Goal: Information Seeking & Learning: Learn about a topic

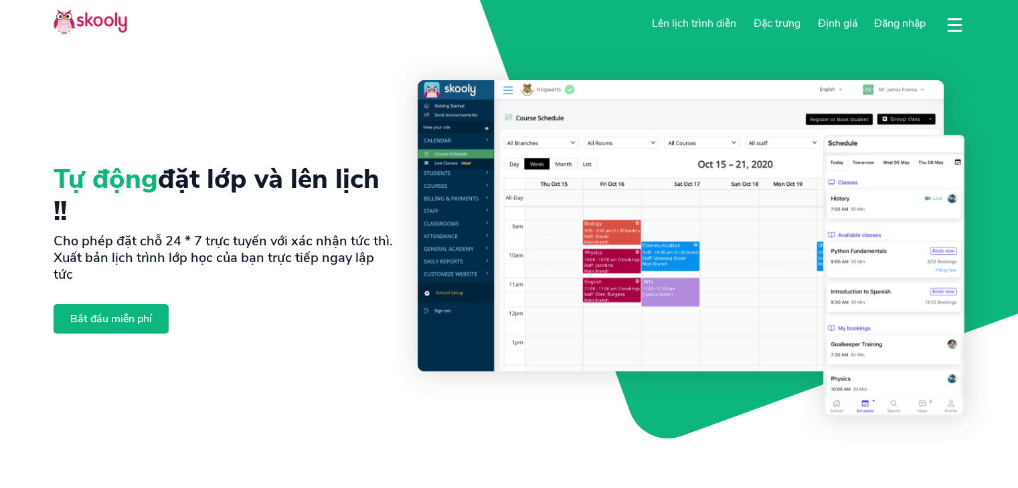
select select "vi"
select select "84"
select select "Viet Nam"
select select "Asia/Ho_Chi_Minh"
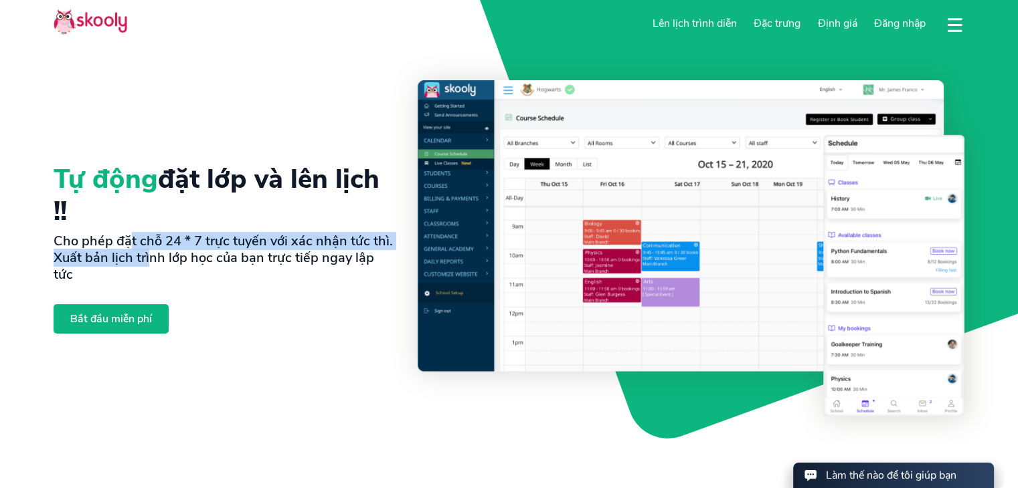
drag, startPoint x: 128, startPoint y: 250, endPoint x: 150, endPoint y: 268, distance: 28.5
click at [150, 268] on h2 "Cho phép đặt chỗ 24 * 7 trực tuyến với xác nhận tức thì. Xuất bản lịch trình lớ…" at bounding box center [225, 258] width 343 height 50
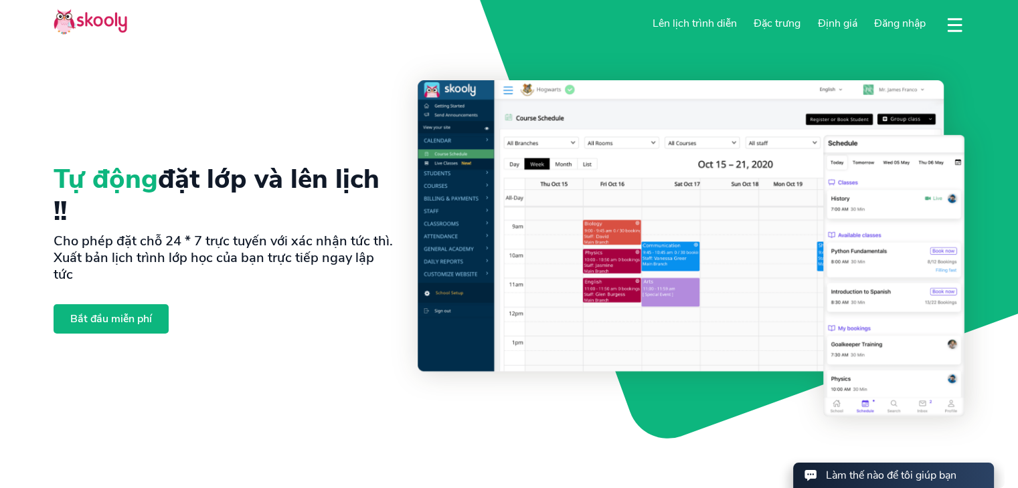
drag, startPoint x: 205, startPoint y: 271, endPoint x: 260, endPoint y: 271, distance: 54.2
click at [207, 271] on h2 "Cho phép đặt chỗ 24 * 7 trực tuyến với xác nhận tức thì. Xuất bản lịch trình lớ…" at bounding box center [225, 258] width 343 height 50
click at [276, 271] on h2 "Cho phép đặt chỗ 24 * 7 trực tuyến với xác nhận tức thì. Xuất bản lịch trình lớ…" at bounding box center [225, 258] width 343 height 50
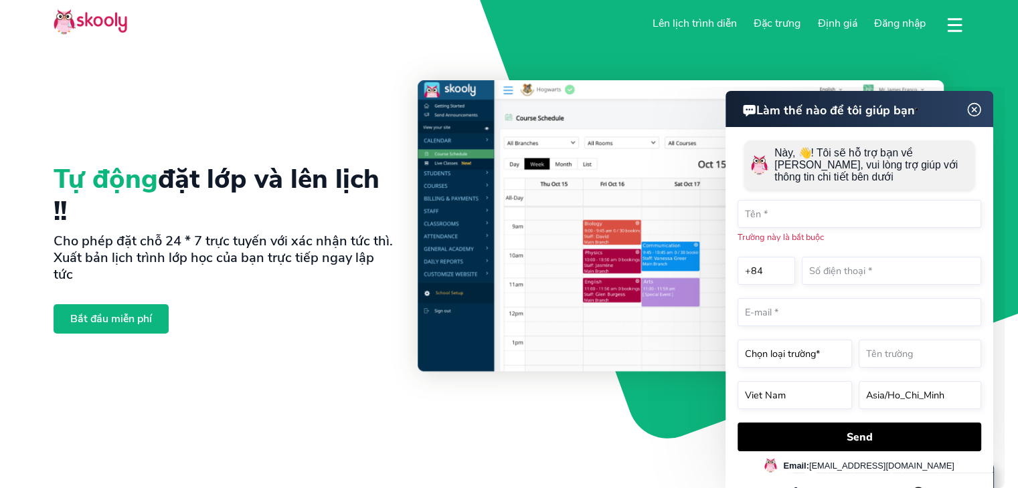
click at [976, 107] on img at bounding box center [974, 110] width 25 height 17
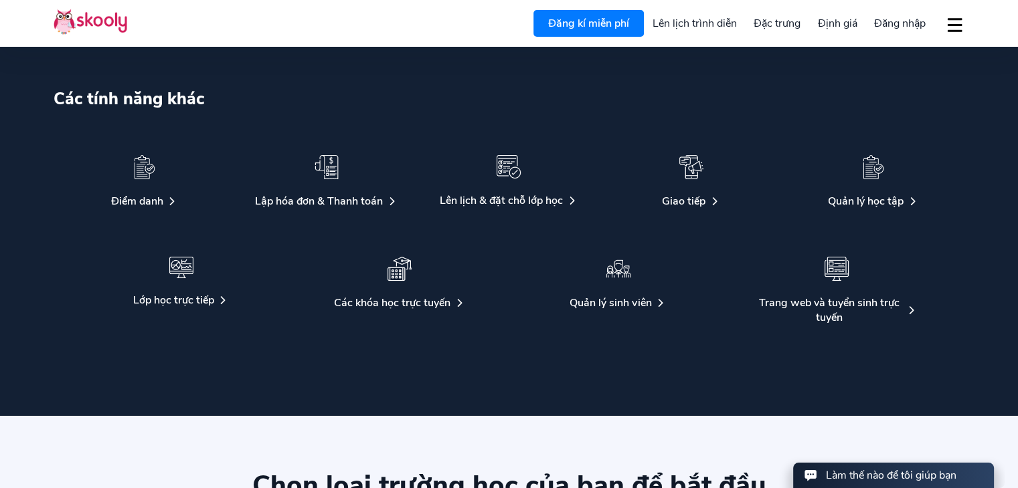
scroll to position [2476, 0]
